Goal: Ask a question

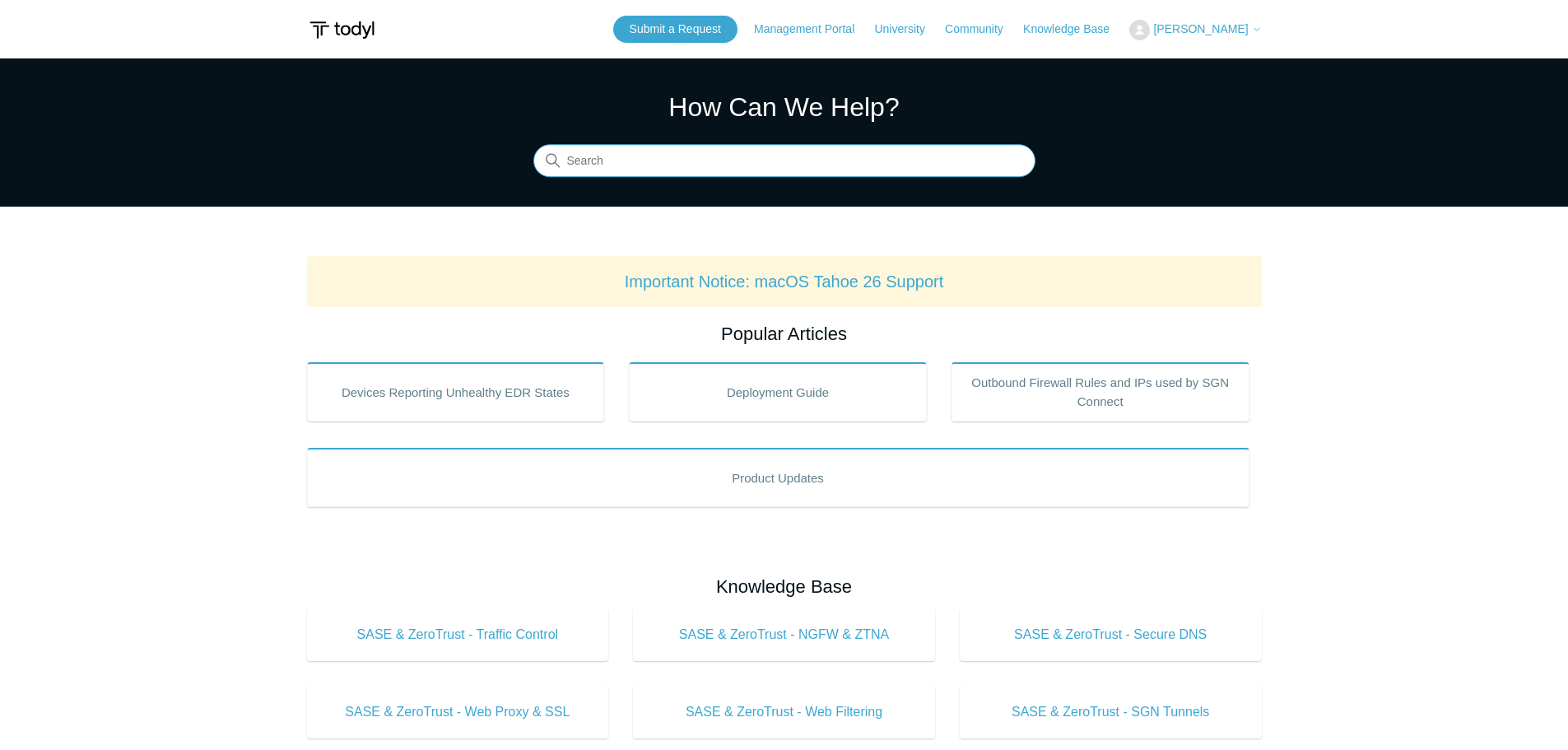
click at [644, 163] on input "Search" at bounding box center [784, 161] width 502 height 33
type input "azure"
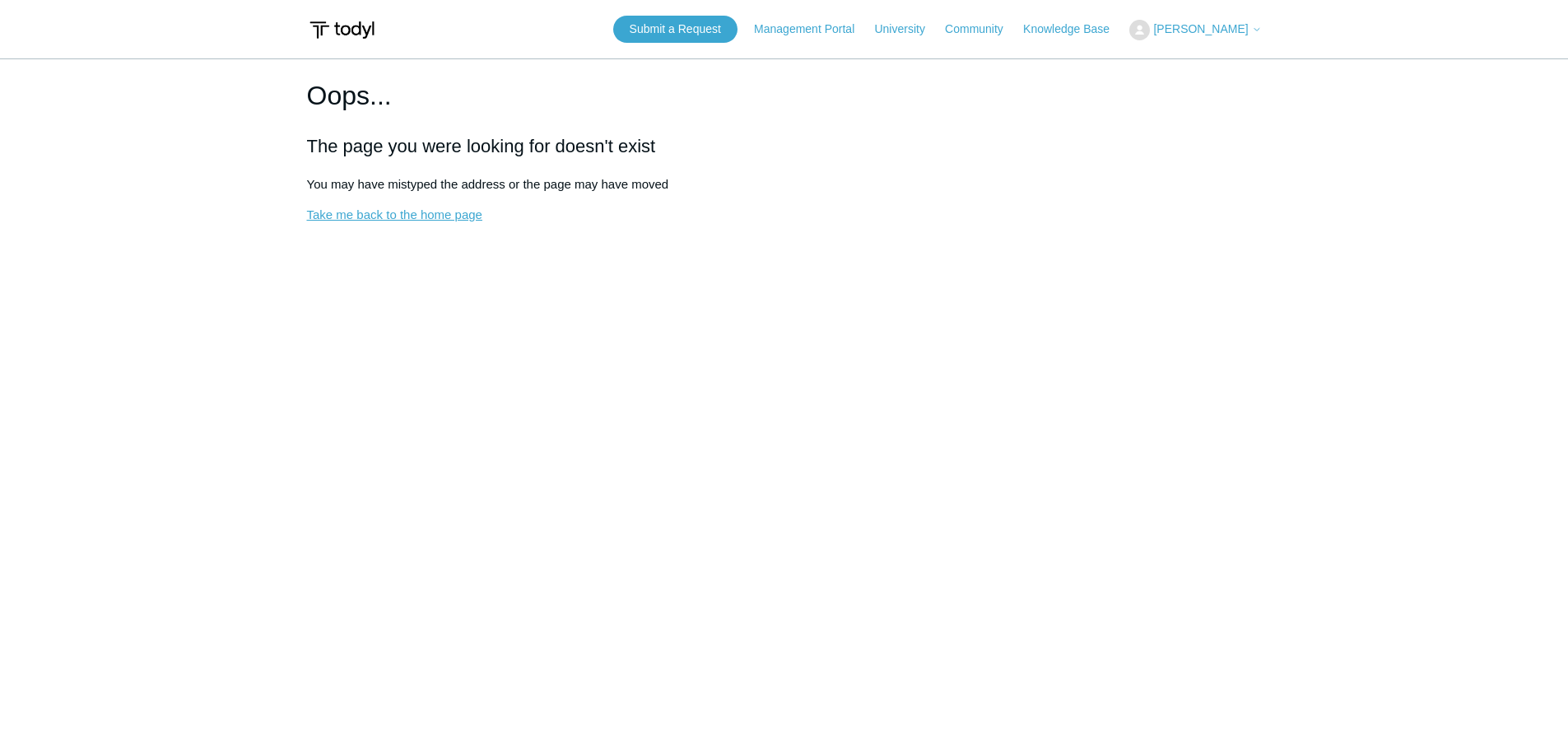
click at [452, 211] on link "Take me back to the home page" at bounding box center [394, 215] width 175 height 14
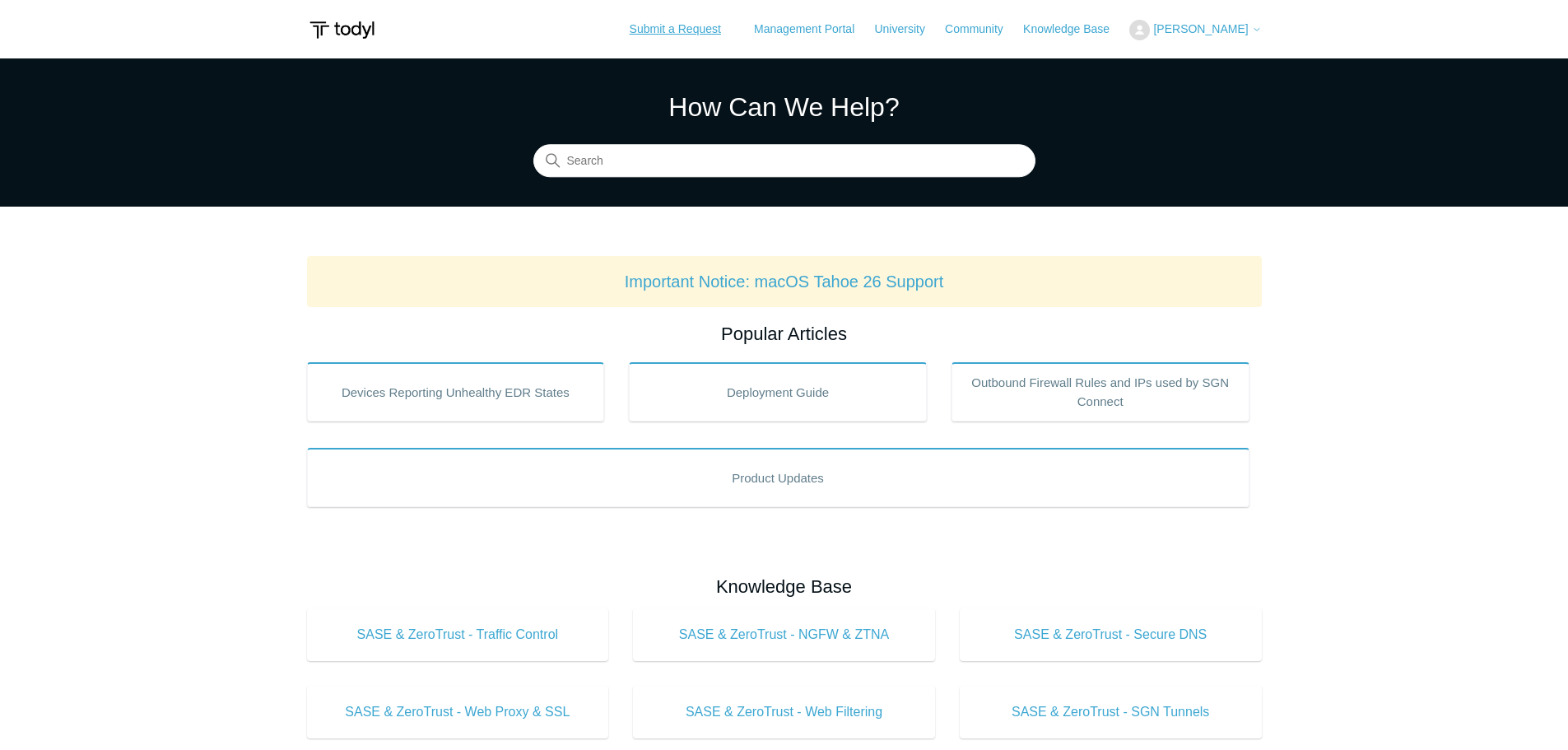
click at [709, 35] on link "Submit a Request" at bounding box center [675, 29] width 124 height 27
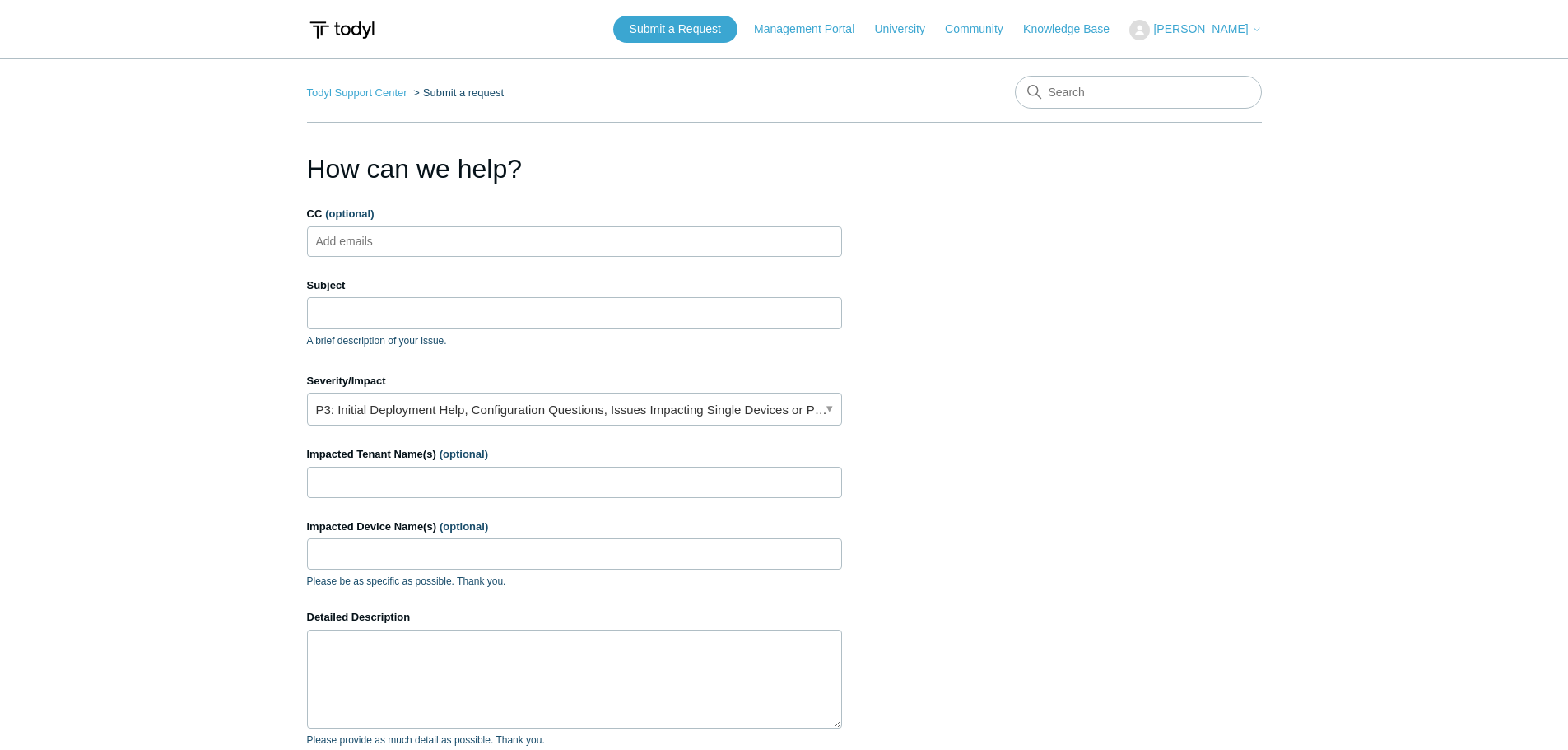
click at [376, 239] on input "CC (optional)" at bounding box center [358, 241] width 98 height 25
